Goal: Information Seeking & Learning: Learn about a topic

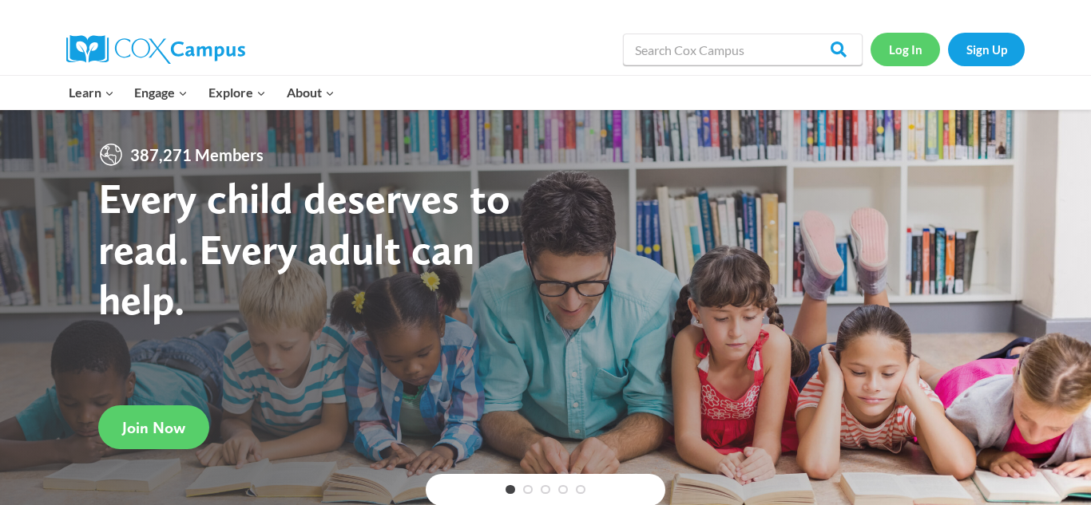
click at [901, 44] on link "Log In" at bounding box center [904, 49] width 69 height 33
click at [370, 258] on strong "Every child deserves to read. Every adult can help." at bounding box center [304, 248] width 412 height 153
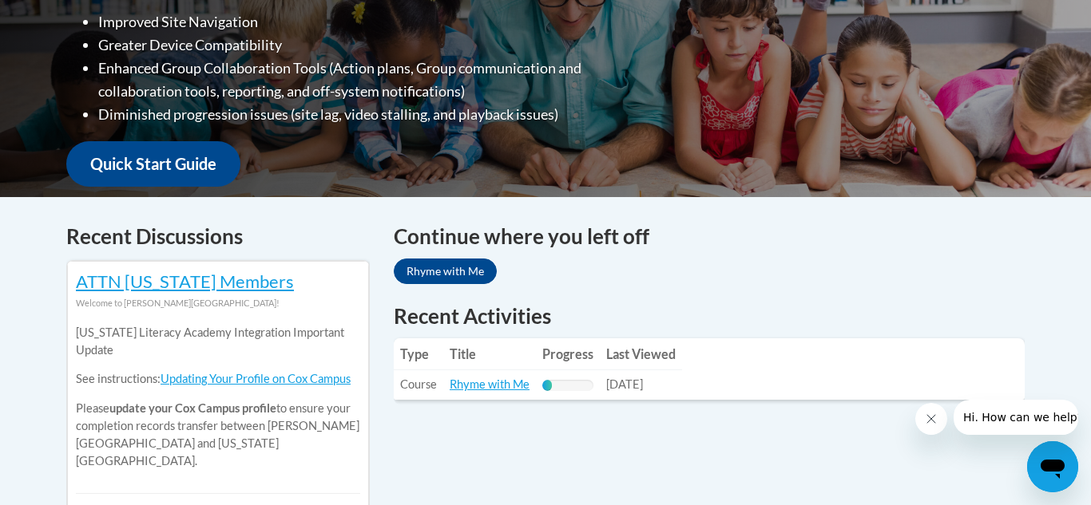
scroll to position [469, 0]
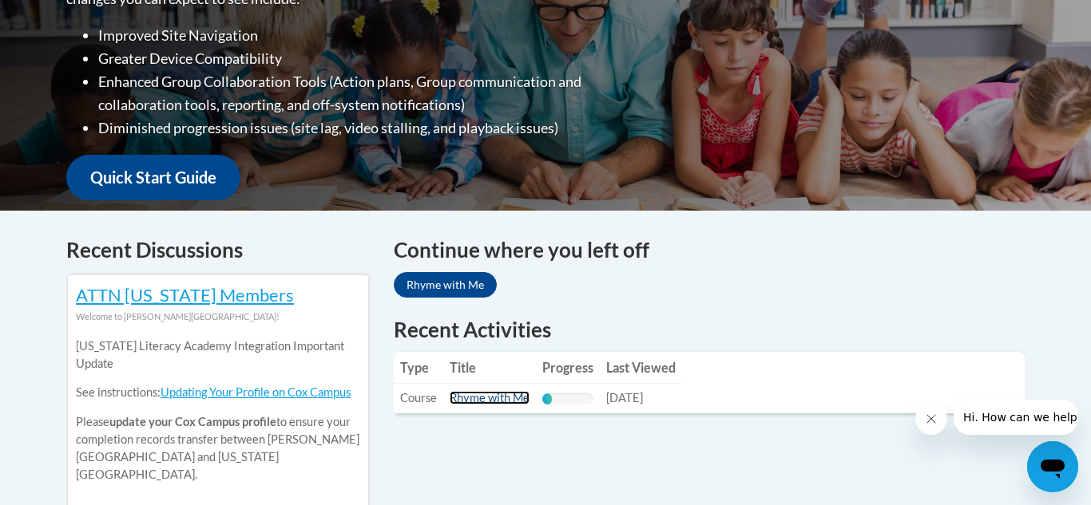
click at [480, 403] on link "Rhyme with Me" at bounding box center [490, 398] width 80 height 14
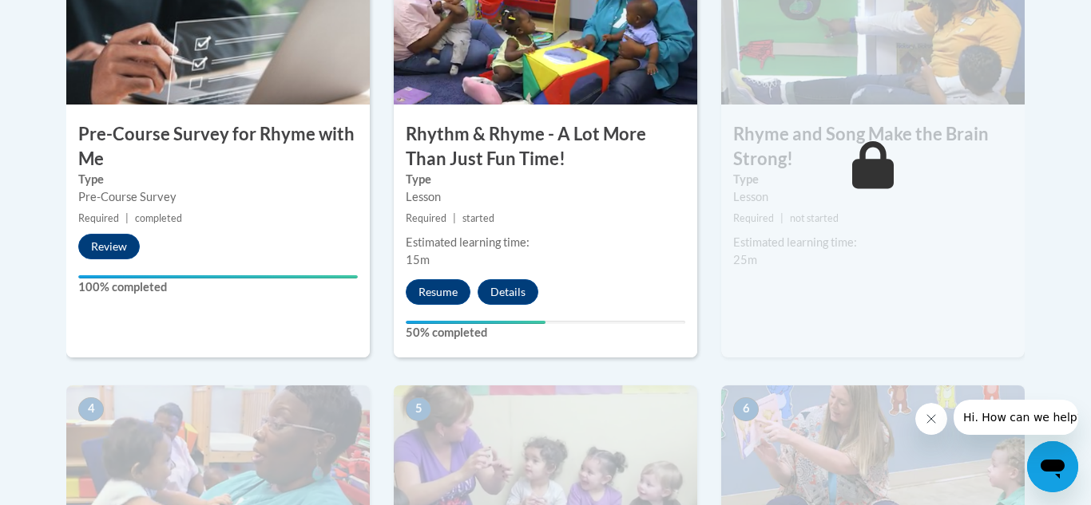
scroll to position [598, 0]
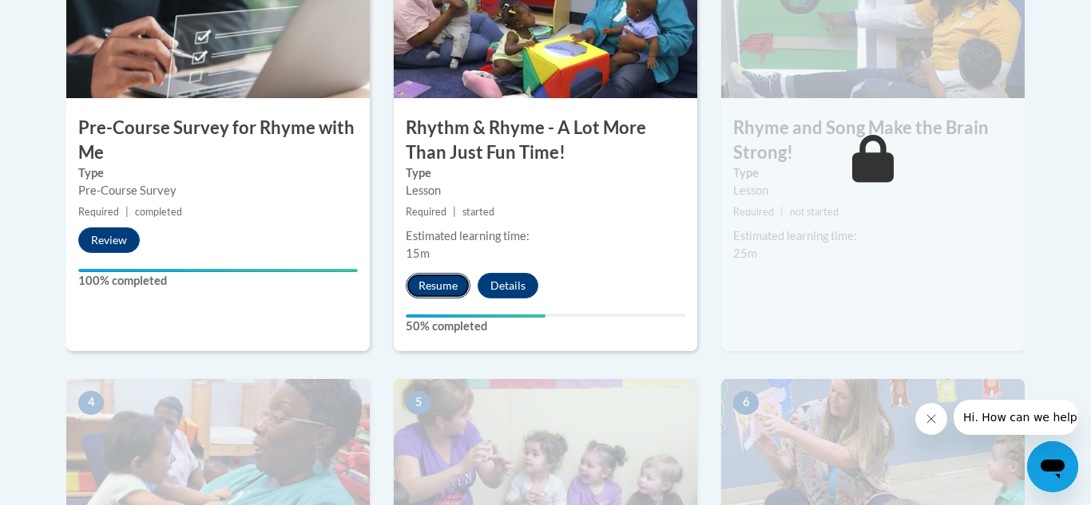
click at [442, 290] on button "Resume" at bounding box center [438, 286] width 65 height 26
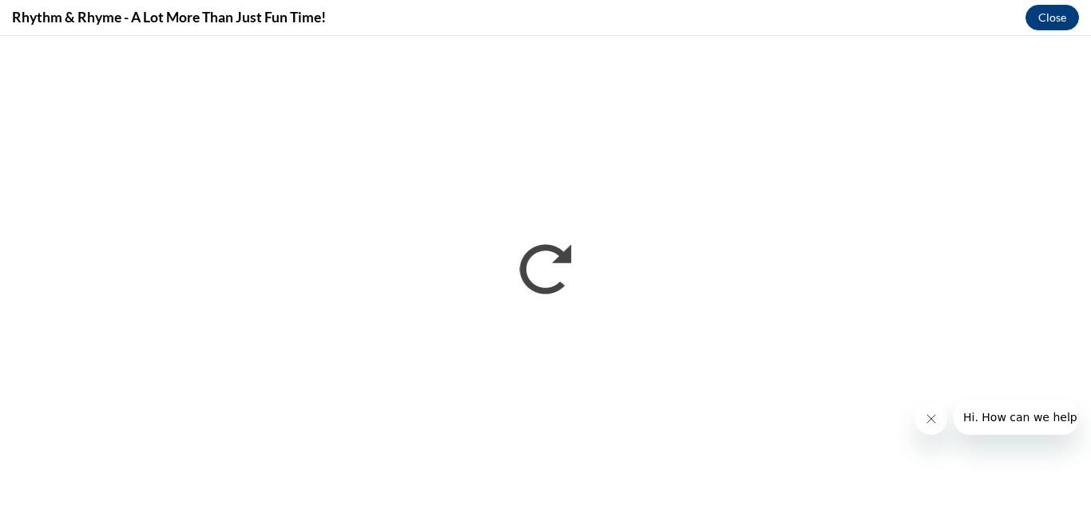
scroll to position [0, 0]
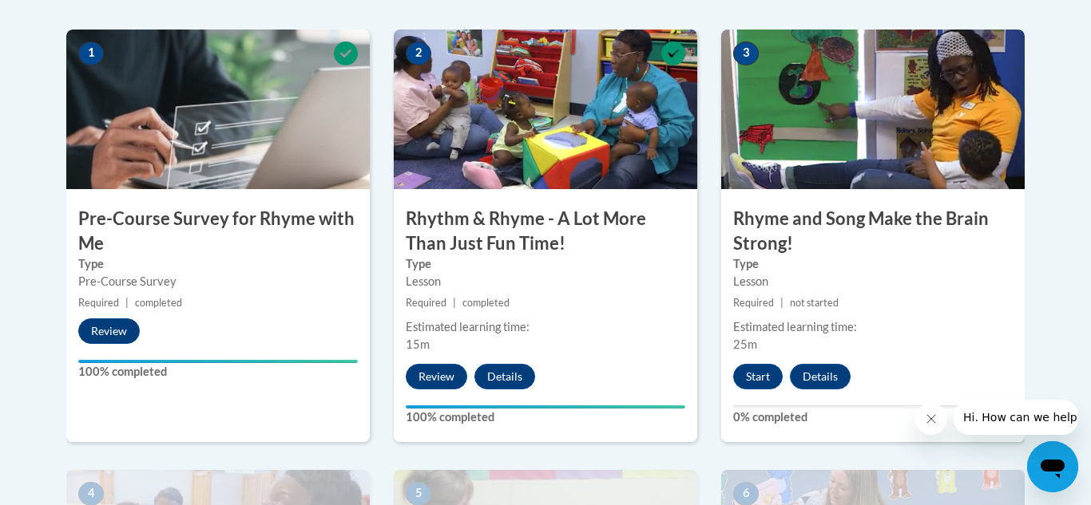
scroll to position [509, 0]
